Goal: Find specific page/section: Find specific page/section

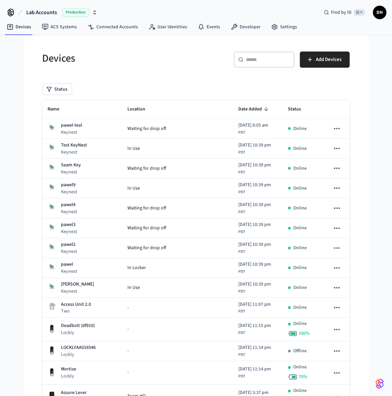
click at [59, 14] on button "Lab Accounts Production" at bounding box center [61, 12] width 75 height 14
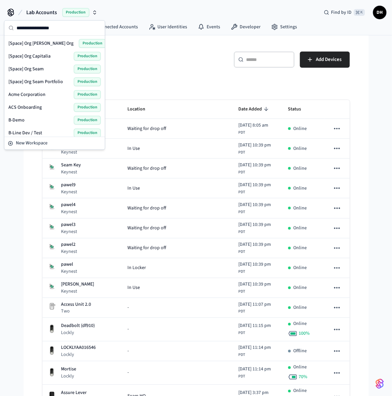
type input "*"
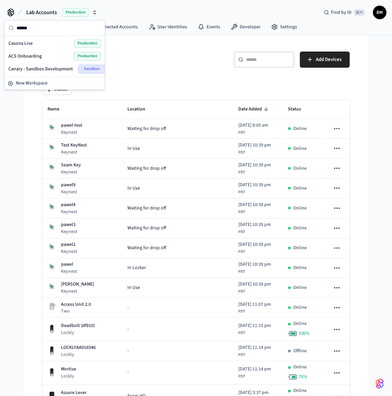
type input "******"
click at [57, 44] on div "Casona Live Production" at bounding box center [54, 43] width 92 height 9
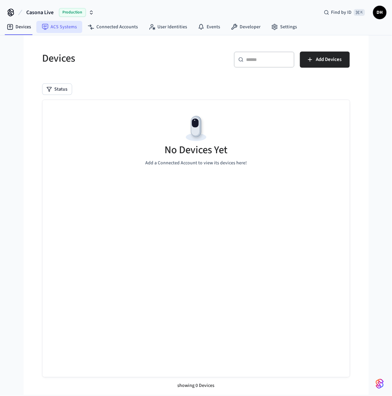
click at [66, 27] on link "ACS Systems" at bounding box center [59, 27] width 46 height 12
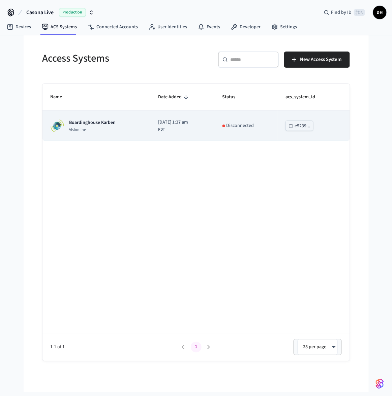
click at [110, 130] on p "Visionline" at bounding box center [92, 129] width 46 height 5
